Goal: Task Accomplishment & Management: Complete application form

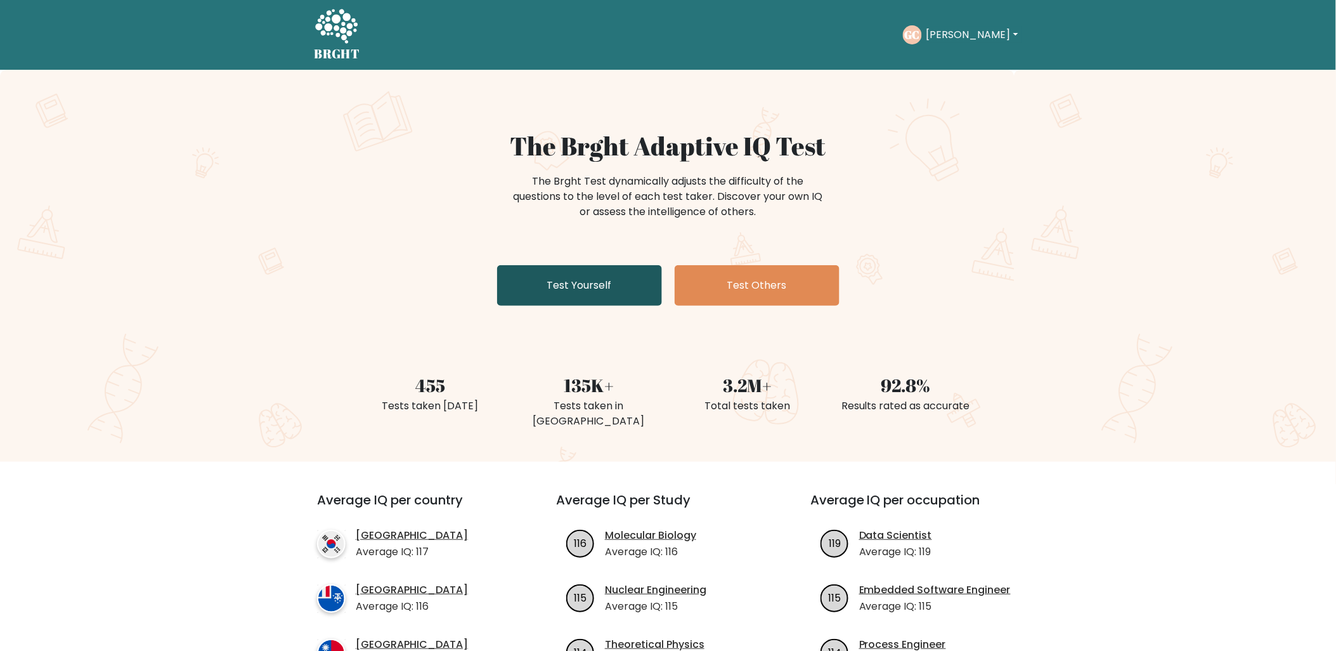
click at [612, 279] on link "Test Yourself" at bounding box center [579, 285] width 165 height 41
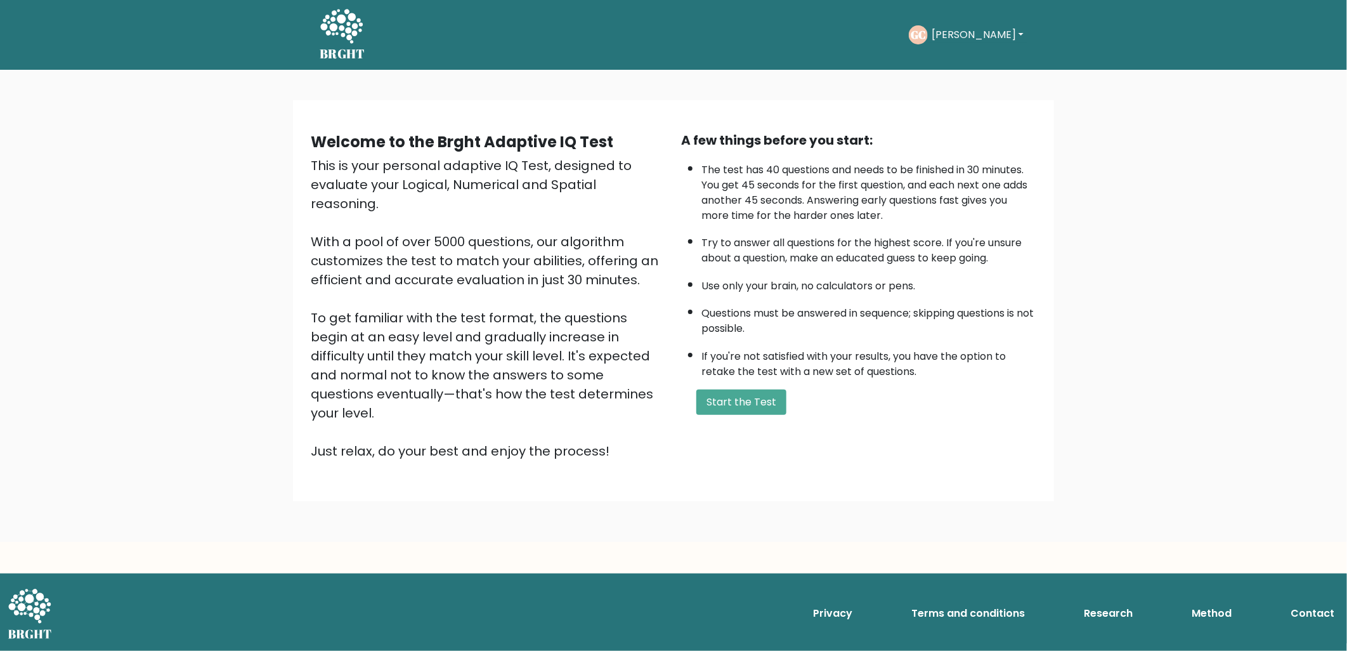
click at [690, 394] on form "Start the Test" at bounding box center [858, 401] width 355 height 25
click at [713, 394] on button "Start the Test" at bounding box center [741, 401] width 90 height 25
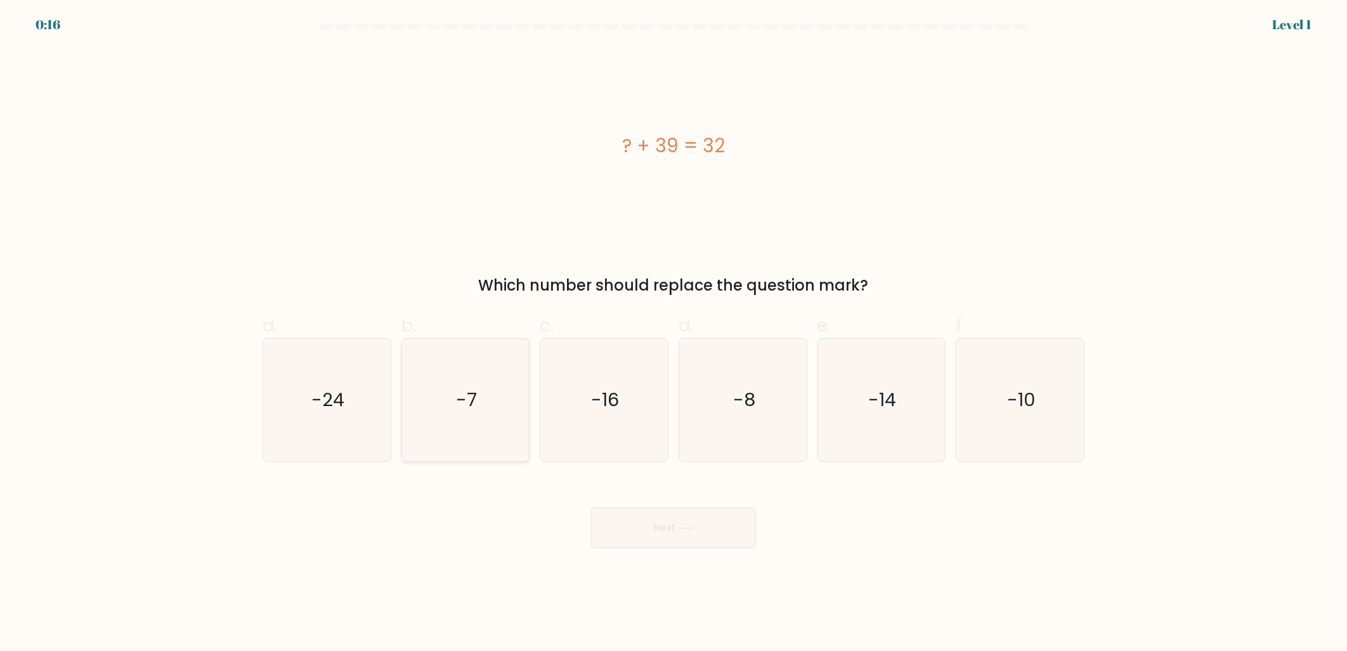
click at [448, 401] on icon "-7" at bounding box center [465, 400] width 122 height 122
click at [673, 334] on input "b. -7" at bounding box center [673, 329] width 1 height 8
radio input "true"
click at [723, 539] on button "Next" at bounding box center [673, 527] width 165 height 41
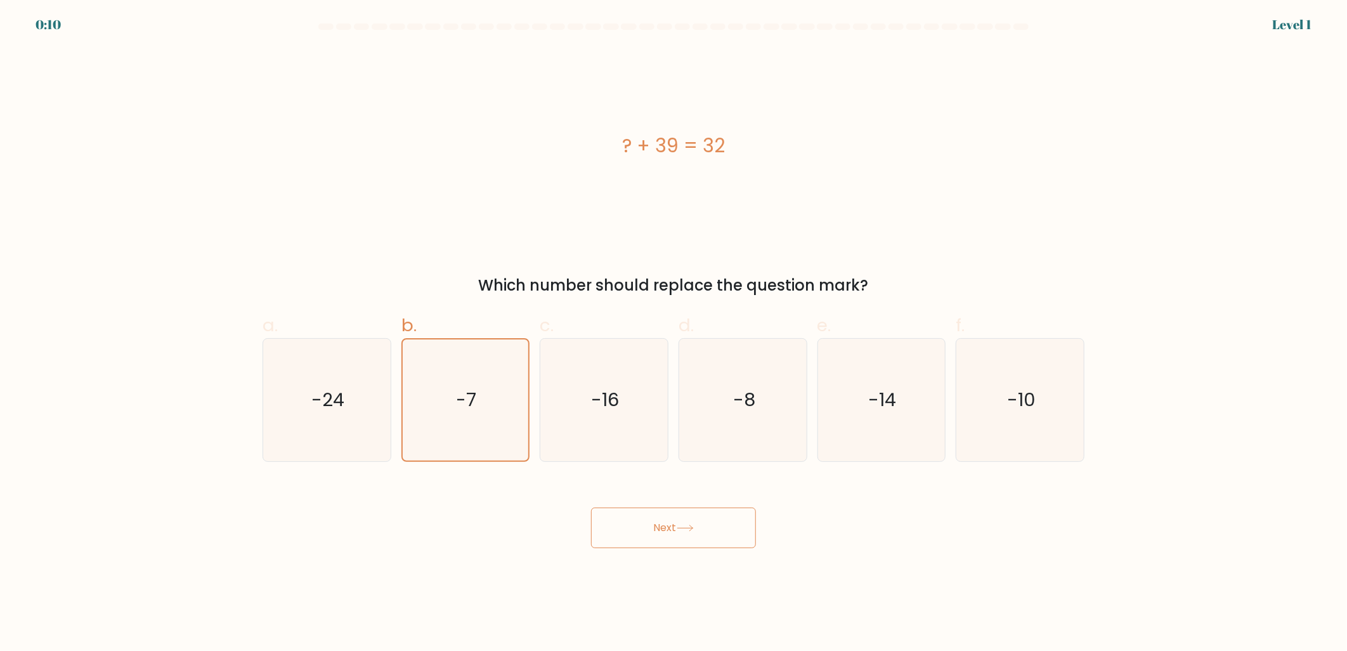
click at [723, 539] on button "Next" at bounding box center [673, 527] width 165 height 41
click at [426, 366] on icon "-7" at bounding box center [465, 399] width 121 height 121
click at [673, 334] on input "b. -7" at bounding box center [673, 329] width 1 height 8
click at [652, 535] on button "Next" at bounding box center [673, 527] width 165 height 41
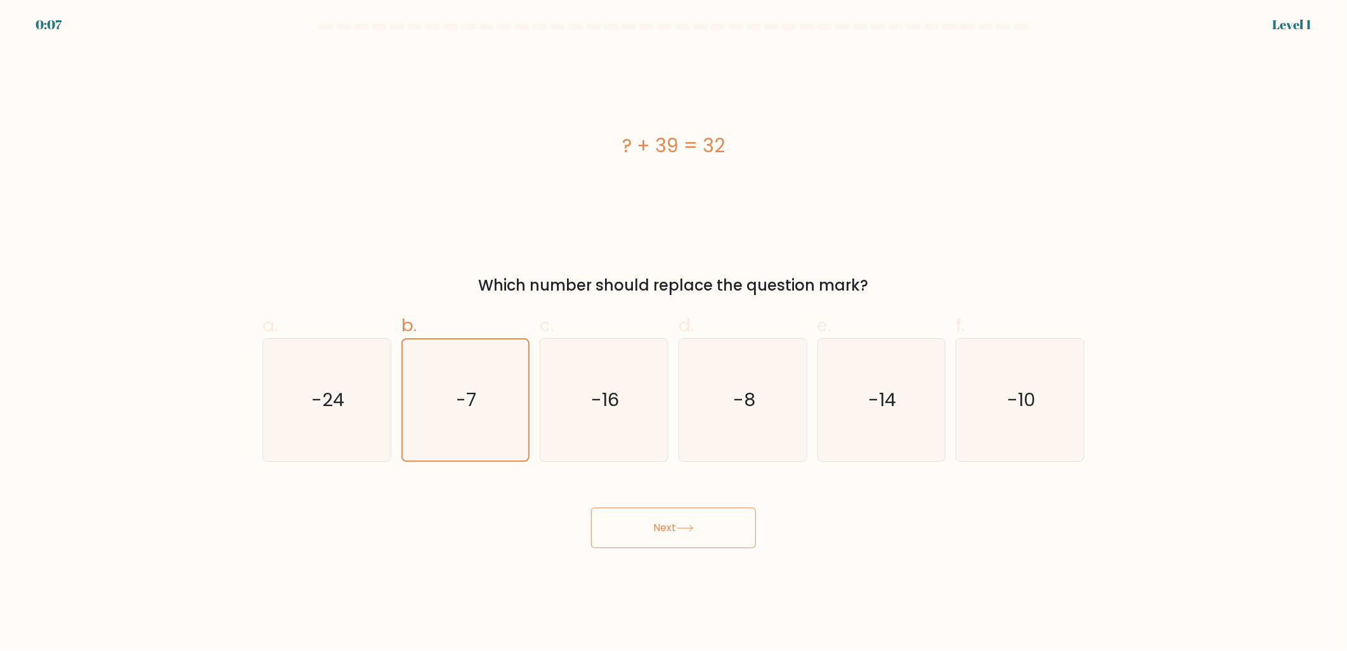
click at [652, 535] on button "Next" at bounding box center [673, 527] width 165 height 41
click at [444, 389] on icon "-7" at bounding box center [465, 399] width 121 height 121
click at [673, 334] on input "b. -7" at bounding box center [673, 329] width 1 height 8
click at [654, 524] on button "Next" at bounding box center [673, 527] width 165 height 41
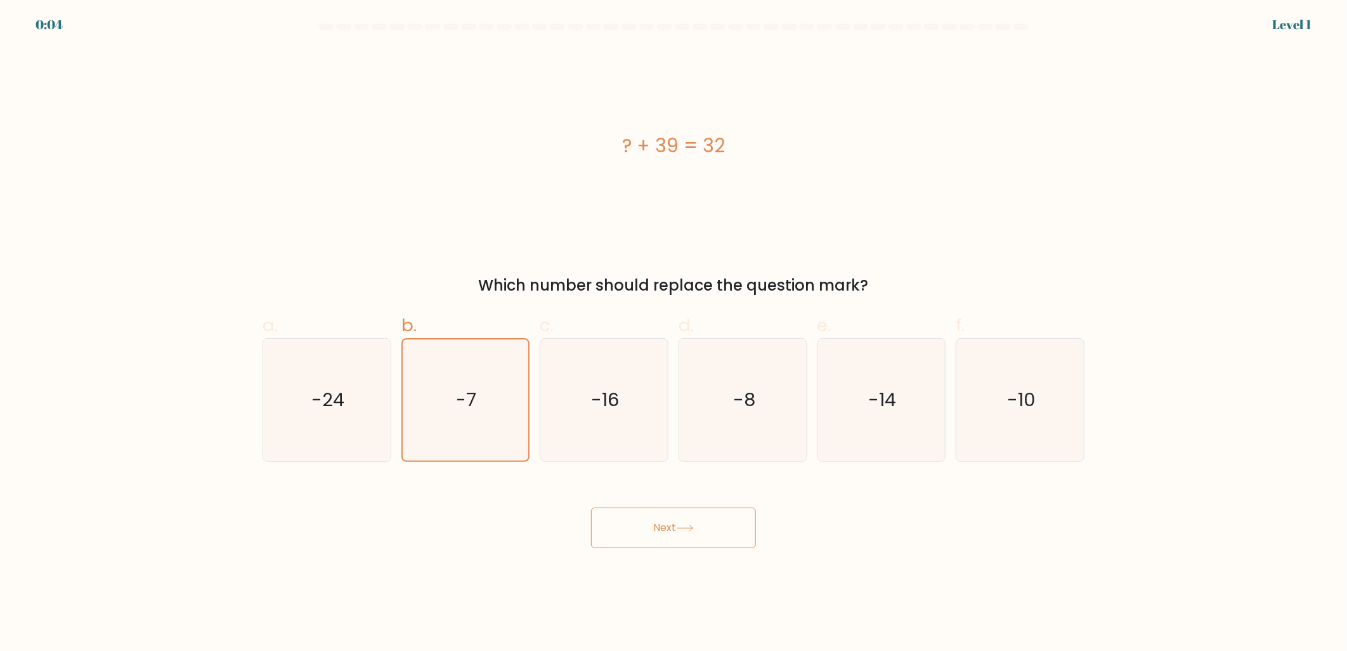
click at [654, 524] on button "Next" at bounding box center [673, 527] width 165 height 41
drag, startPoint x: 654, startPoint y: 524, endPoint x: 411, endPoint y: 390, distance: 277.3
click at [411, 390] on form "a." at bounding box center [673, 285] width 1347 height 524
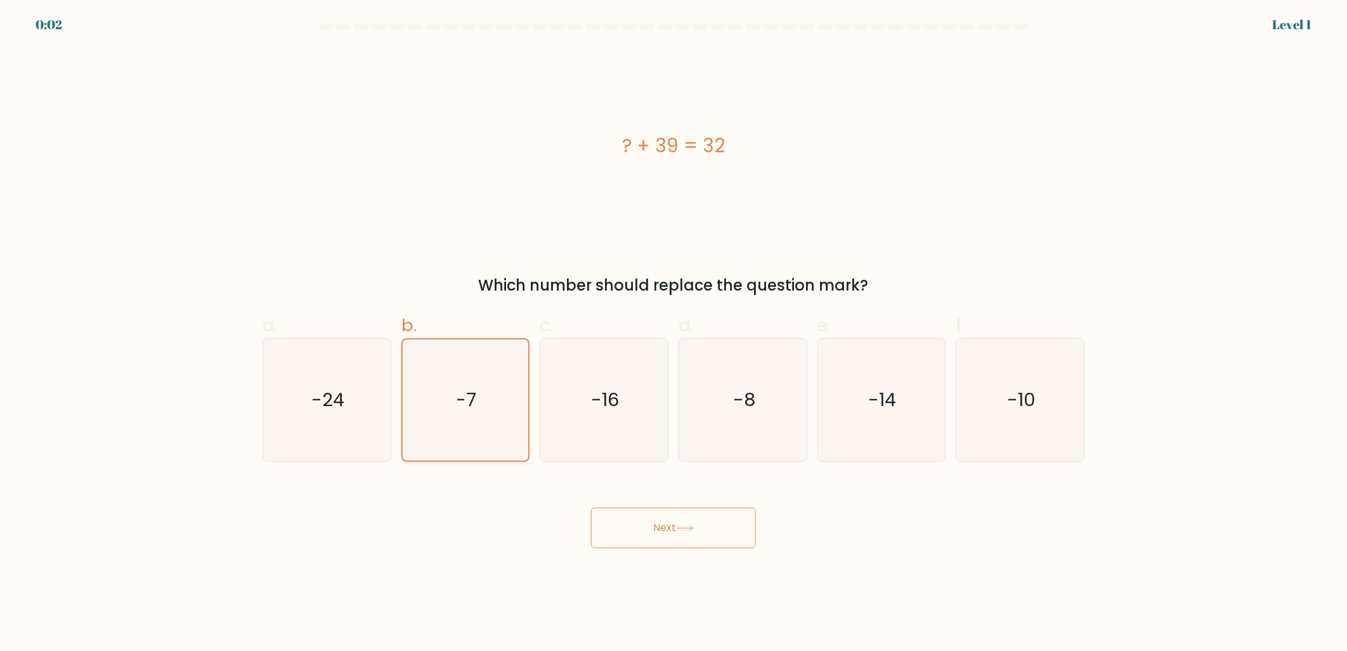
click at [411, 390] on icon "-7" at bounding box center [465, 399] width 121 height 121
click at [673, 334] on input "b. -7" at bounding box center [673, 329] width 1 height 8
click at [521, 393] on icon "-7" at bounding box center [465, 399] width 121 height 121
click at [673, 334] on input "b. -7" at bounding box center [673, 329] width 1 height 8
click at [588, 397] on icon "-16" at bounding box center [604, 400] width 122 height 122
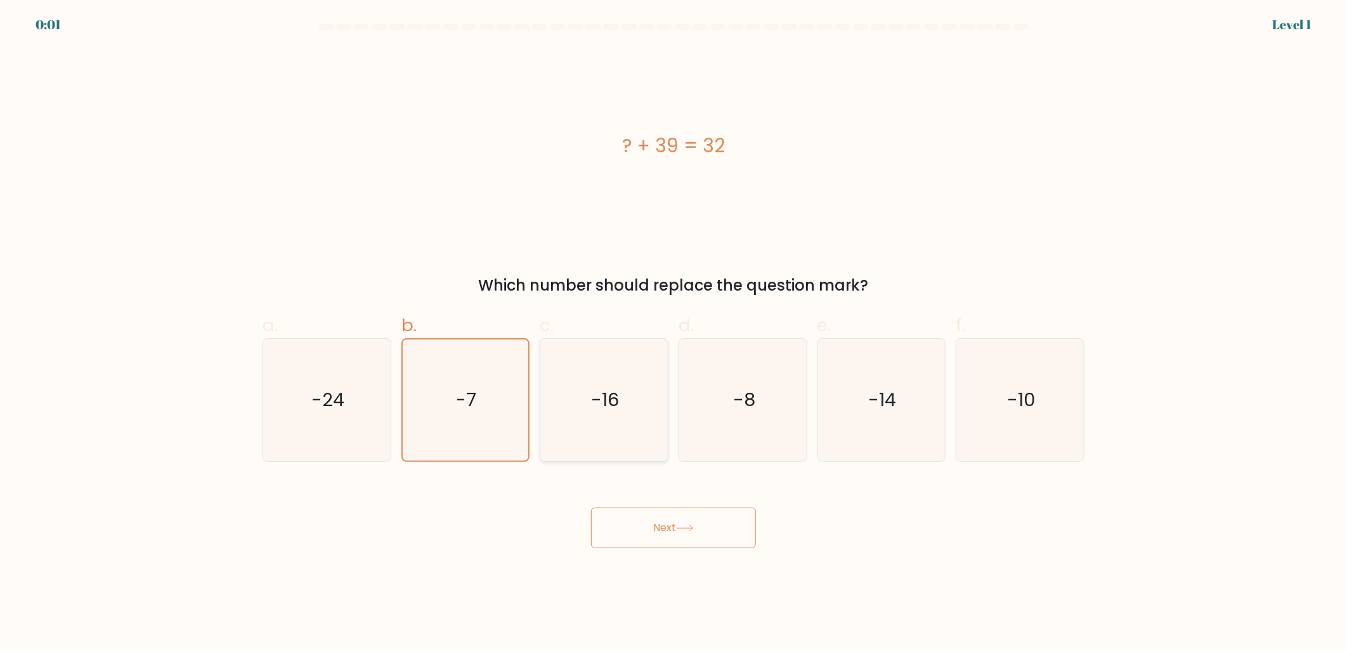
click at [673, 334] on input "c. -16" at bounding box center [673, 329] width 1 height 8
radio input "true"
click at [512, 391] on icon "-7" at bounding box center [465, 400] width 122 height 122
click at [673, 334] on input "b. -7" at bounding box center [673, 329] width 1 height 8
radio input "true"
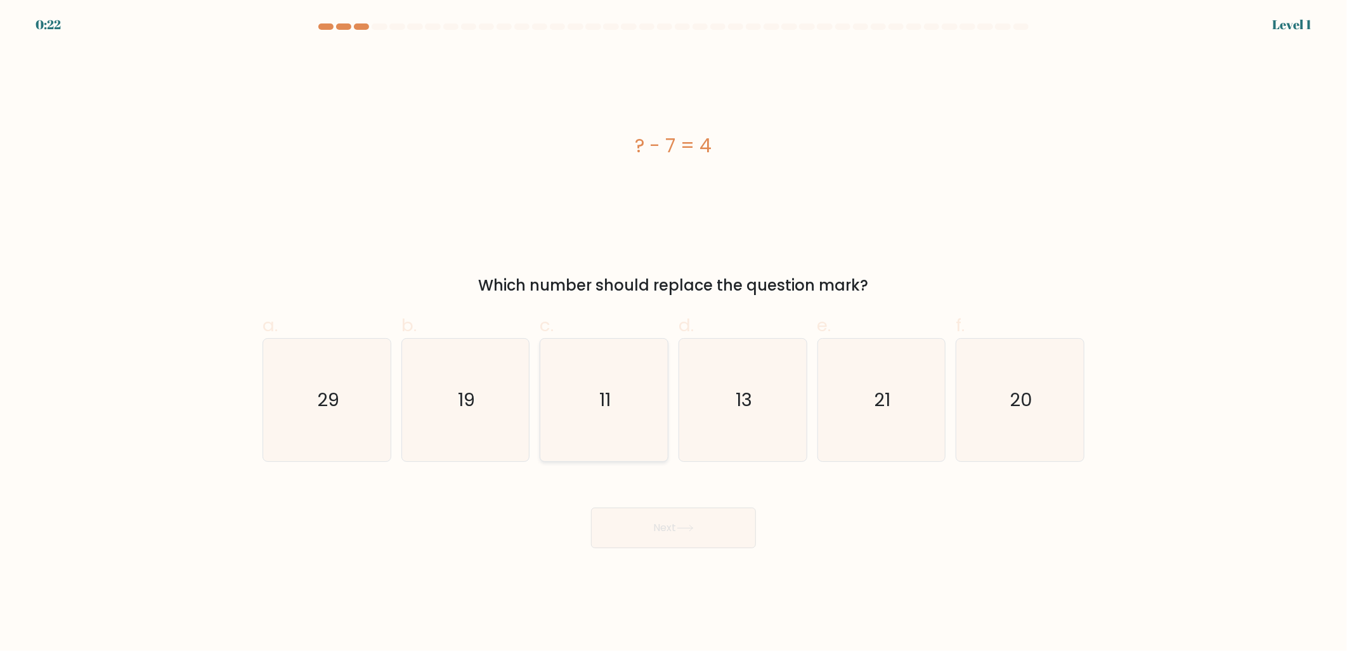
click at [604, 443] on icon "11" at bounding box center [604, 400] width 122 height 122
click at [673, 334] on input "c. 11" at bounding box center [673, 329] width 1 height 8
radio input "true"
click at [649, 522] on button "Next" at bounding box center [673, 527] width 165 height 41
